Goal: Task Accomplishment & Management: Complete application form

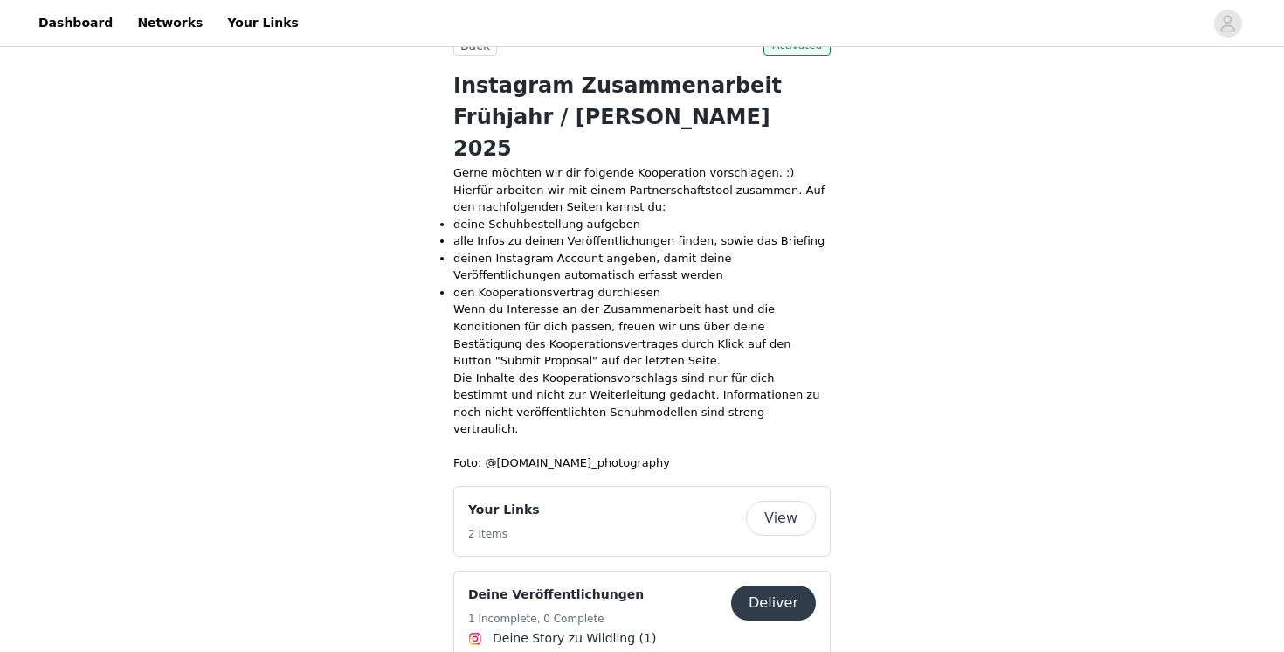
scroll to position [362, 0]
click at [766, 585] on button "Deliver" at bounding box center [773, 602] width 85 height 35
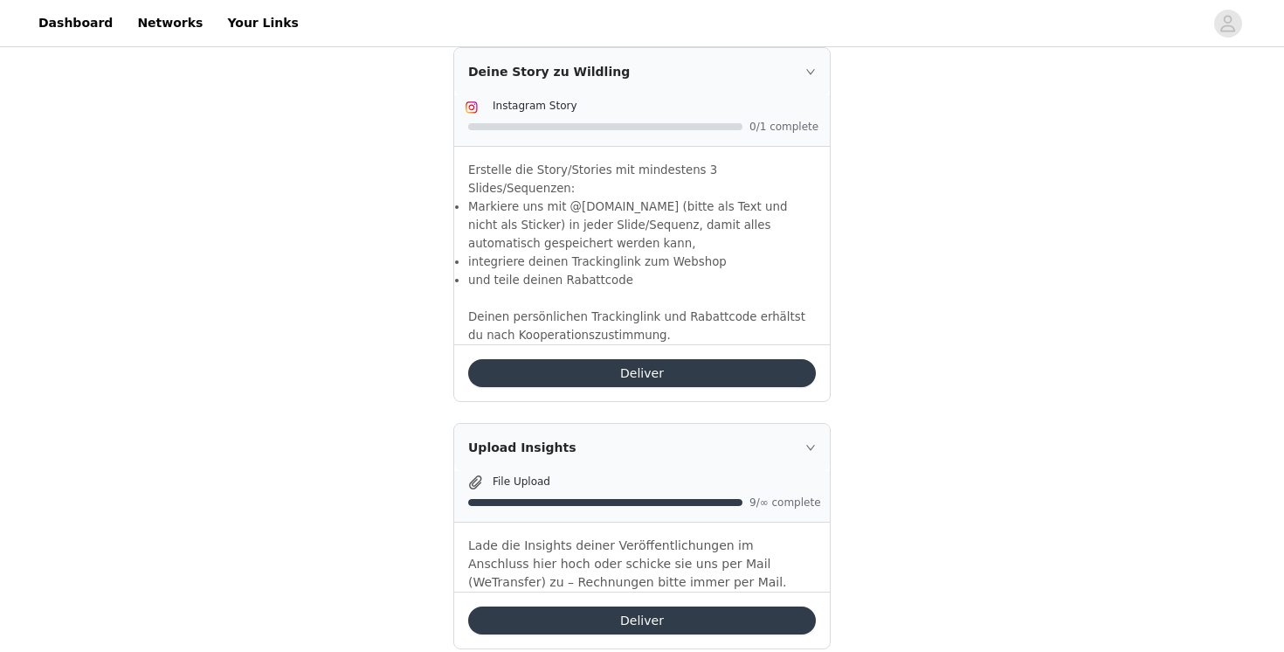
scroll to position [508, 0]
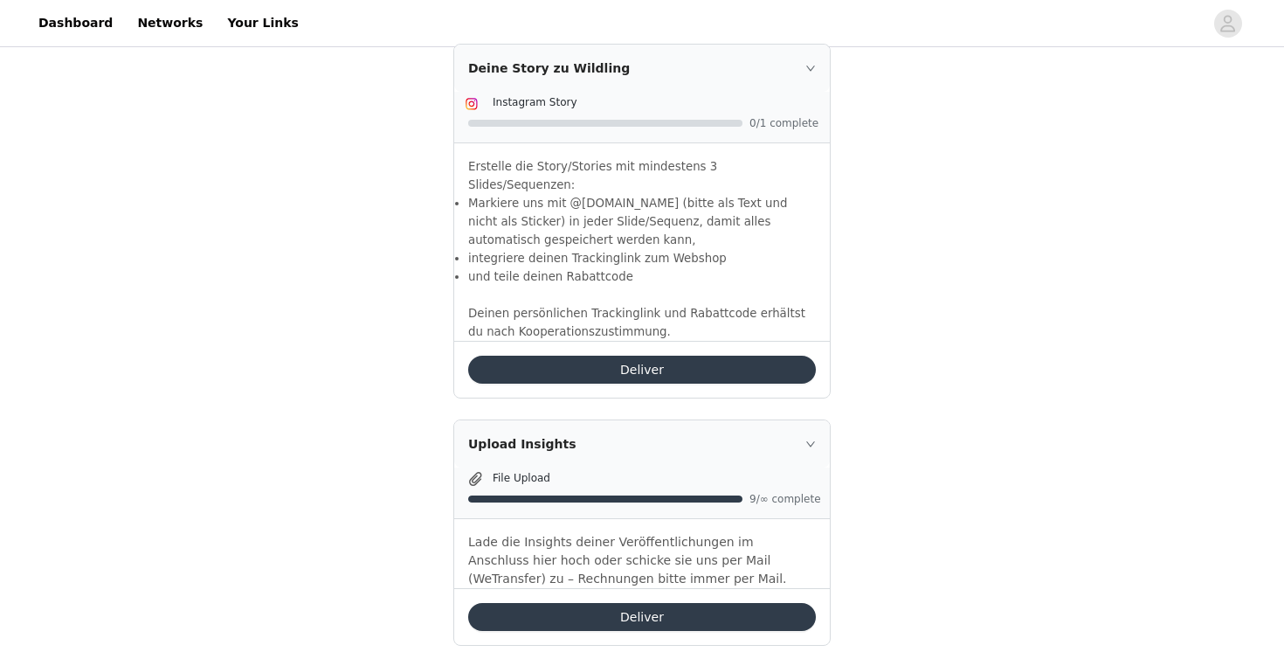
click at [651, 603] on button "Deliver" at bounding box center [642, 617] width 348 height 28
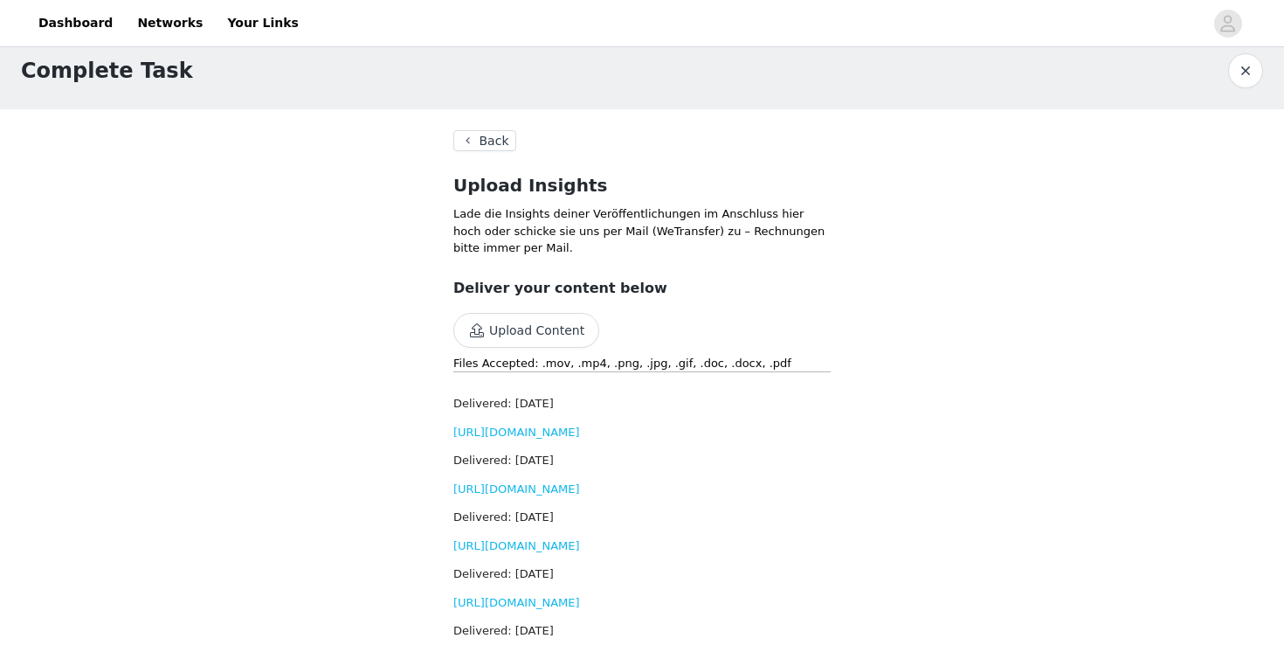
scroll to position [29, 0]
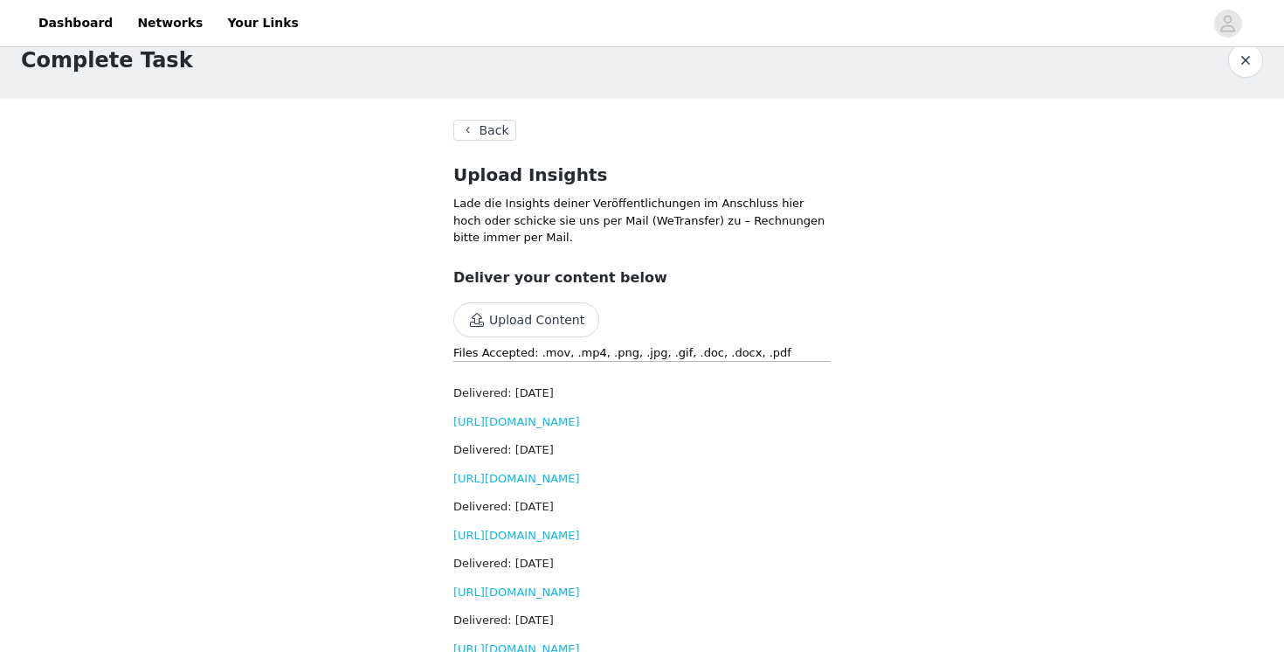
click at [535, 323] on button "Upload Content" at bounding box center [527, 319] width 146 height 35
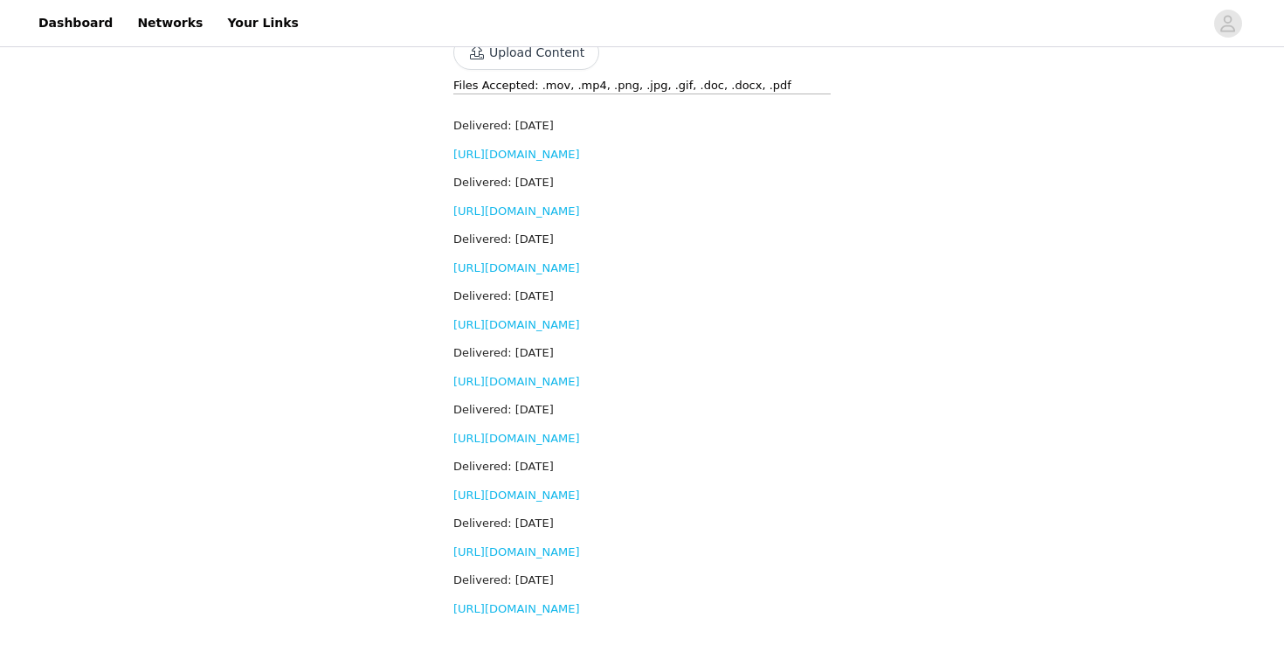
scroll to position [0, 0]
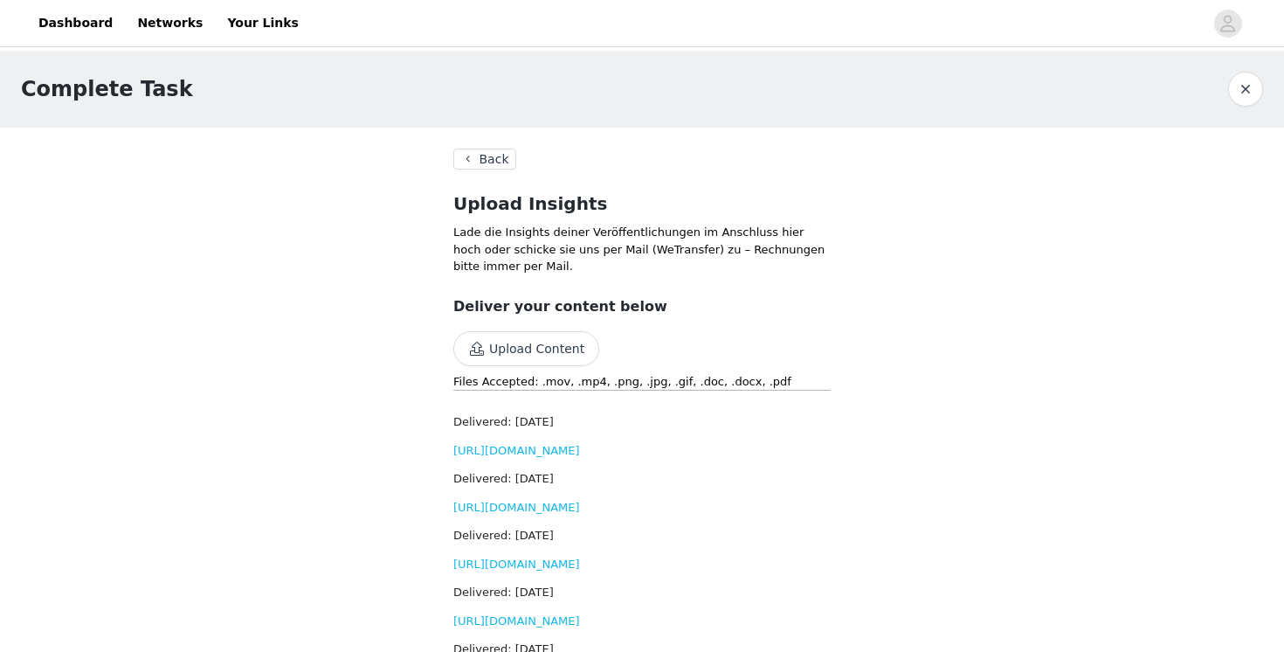
click at [472, 143] on section "Back Upload Insights Lade die Insights deiner Veröffentlichungen im Anschluss h…" at bounding box center [642, 538] width 419 height 821
click at [472, 149] on button "Back" at bounding box center [485, 159] width 63 height 21
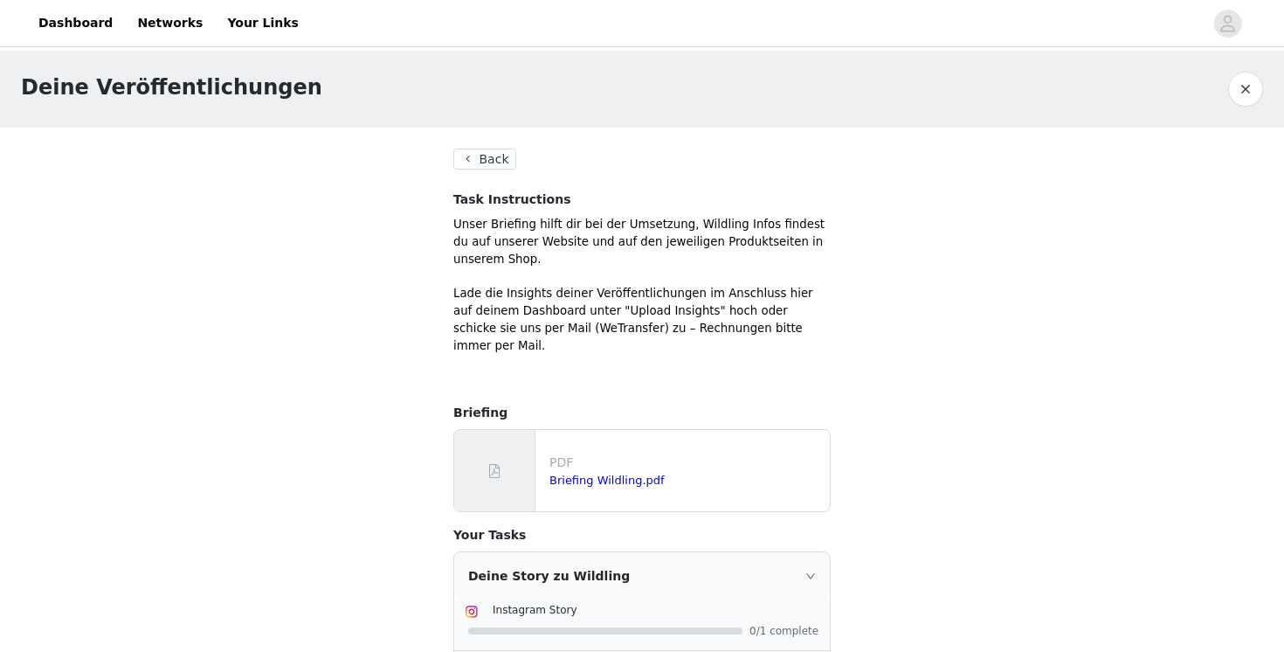
click at [481, 167] on button "Back" at bounding box center [485, 159] width 63 height 21
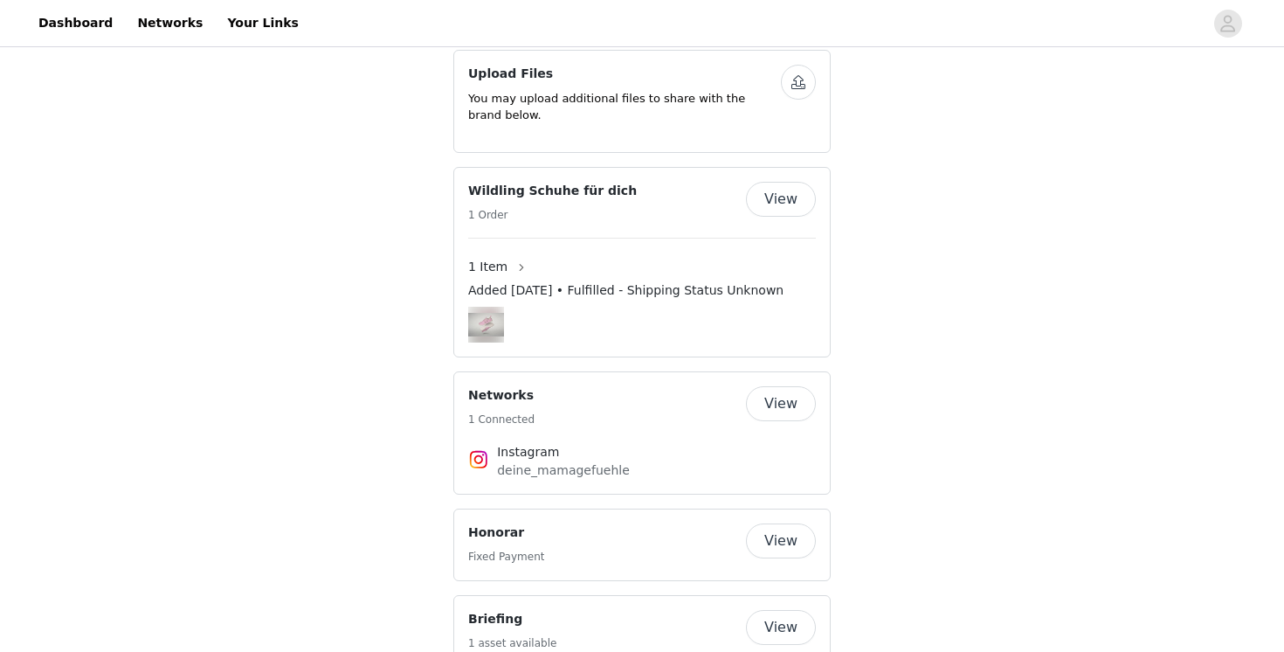
scroll to position [1017, 0]
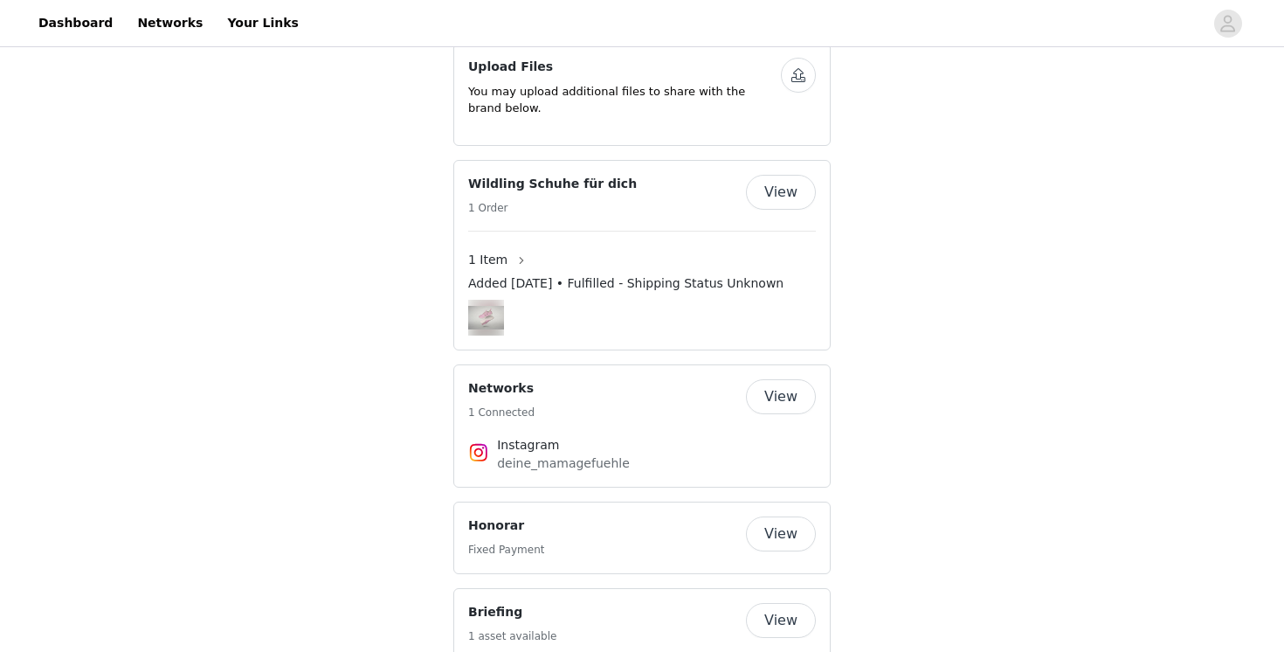
click at [779, 516] on button "View" at bounding box center [781, 533] width 70 height 35
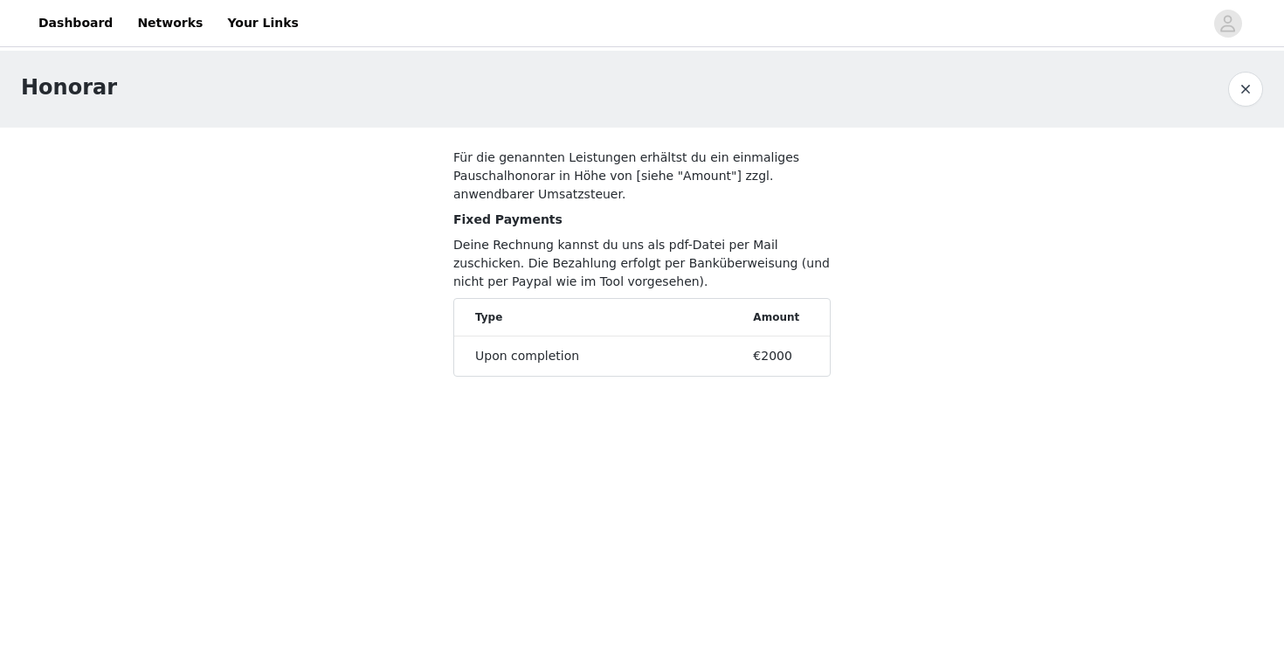
click at [1246, 88] on button "button" at bounding box center [1246, 89] width 35 height 35
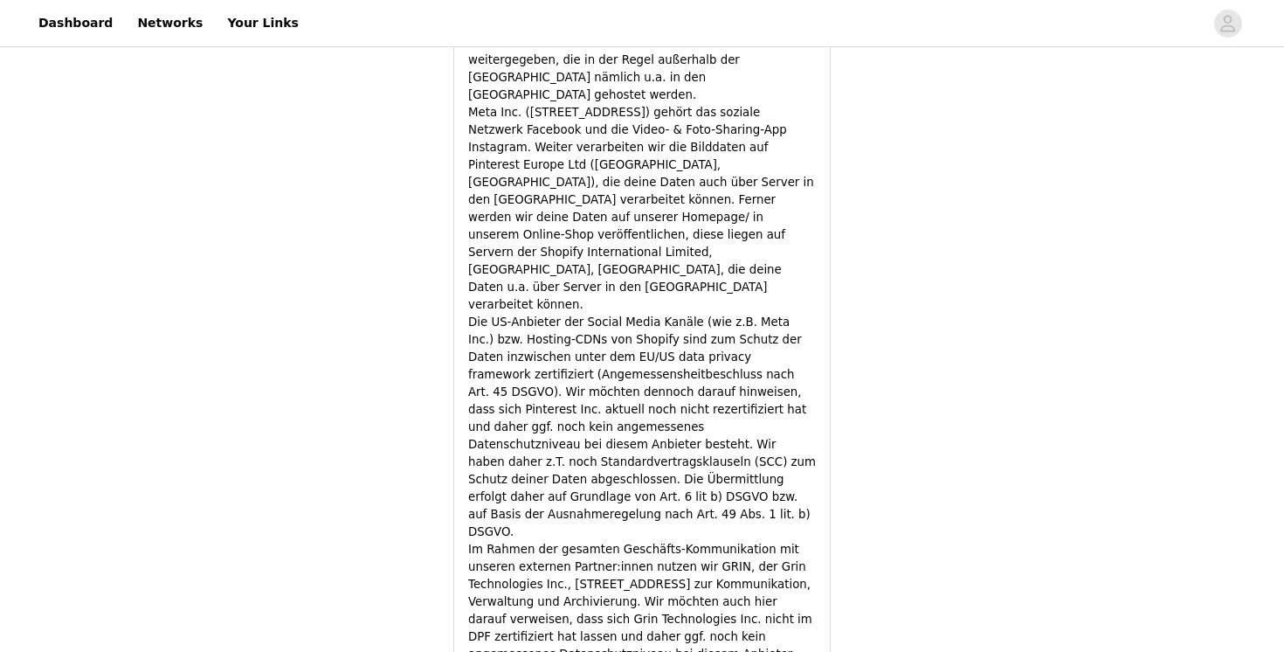
scroll to position [4990, 0]
